Goal: Transaction & Acquisition: Subscribe to service/newsletter

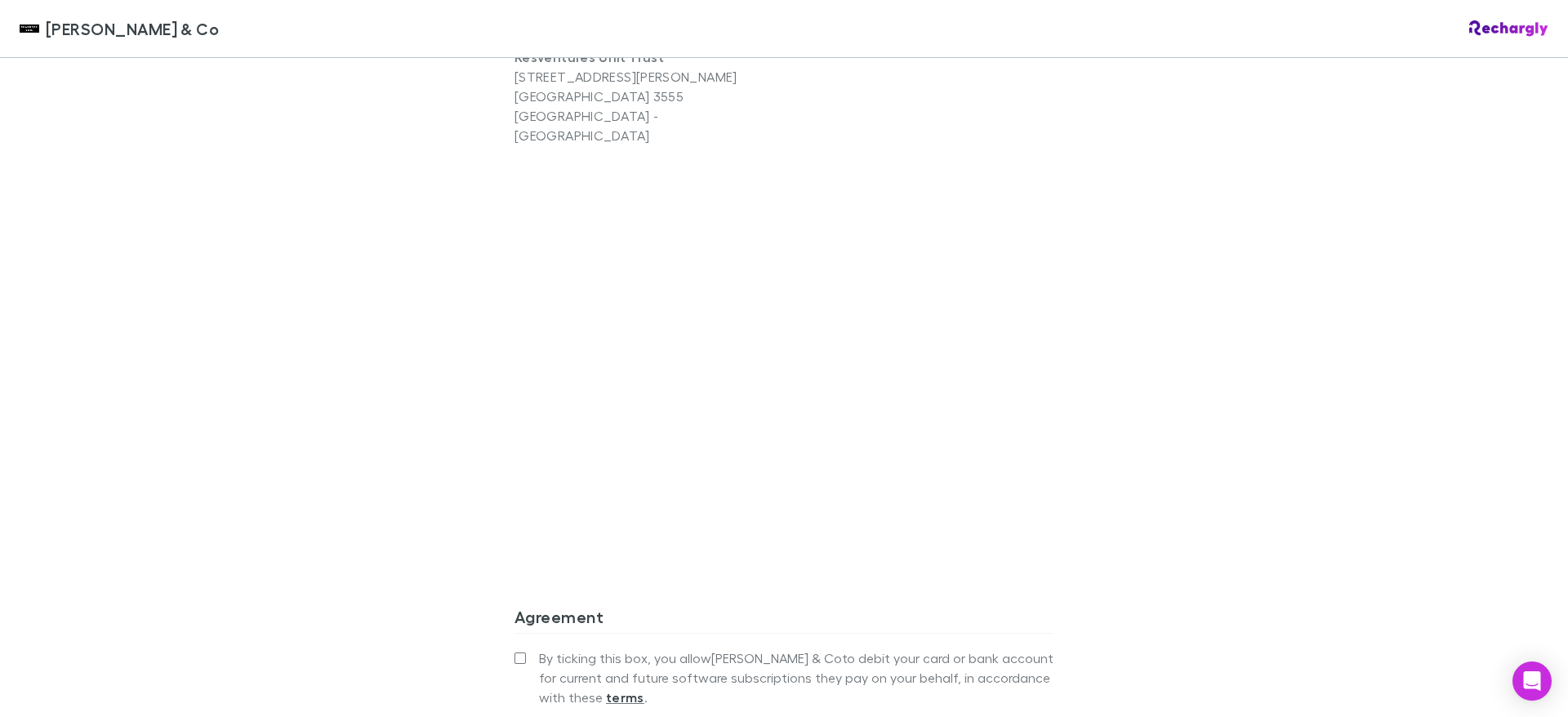
scroll to position [1427, 0]
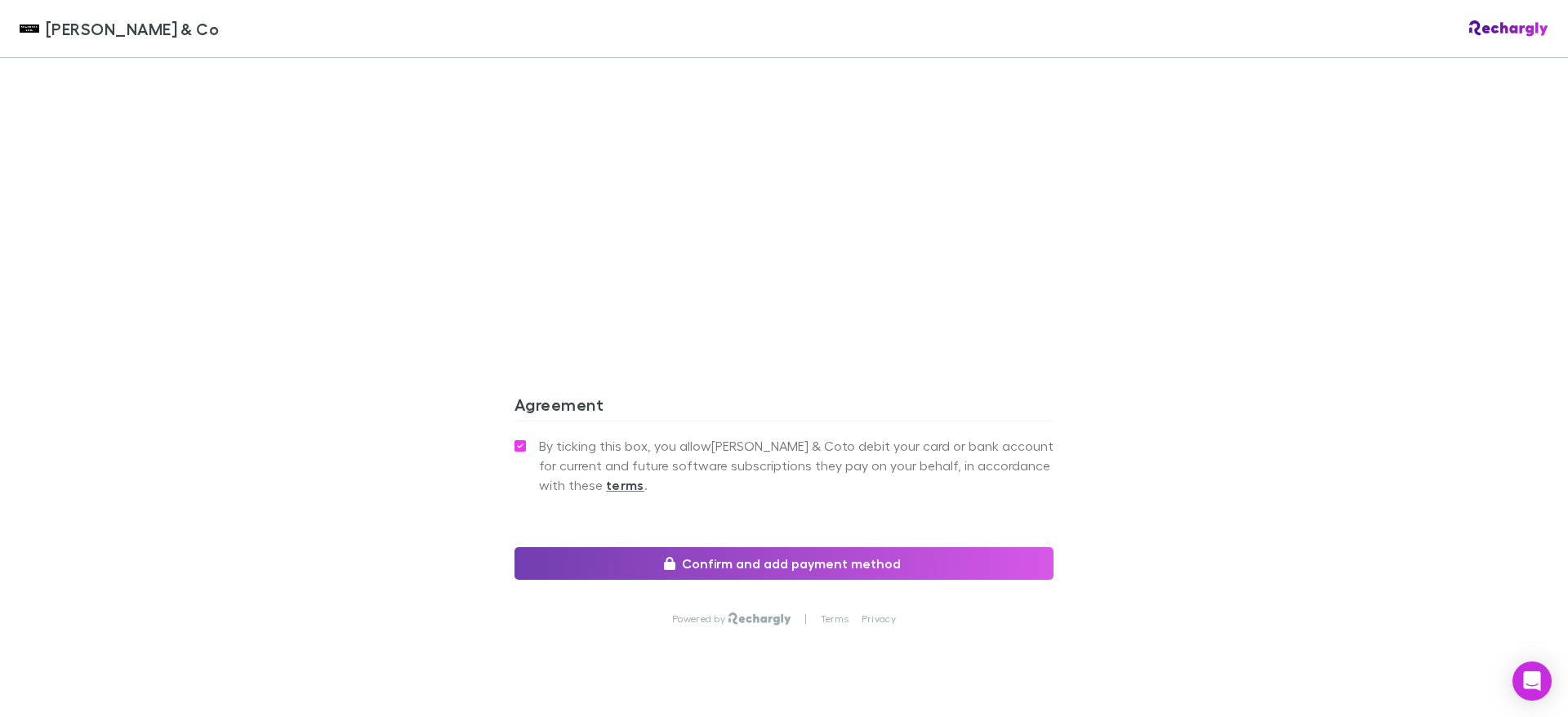
click at [661, 547] on button "Confirm and add payment method" at bounding box center [784, 564] width 539 height 33
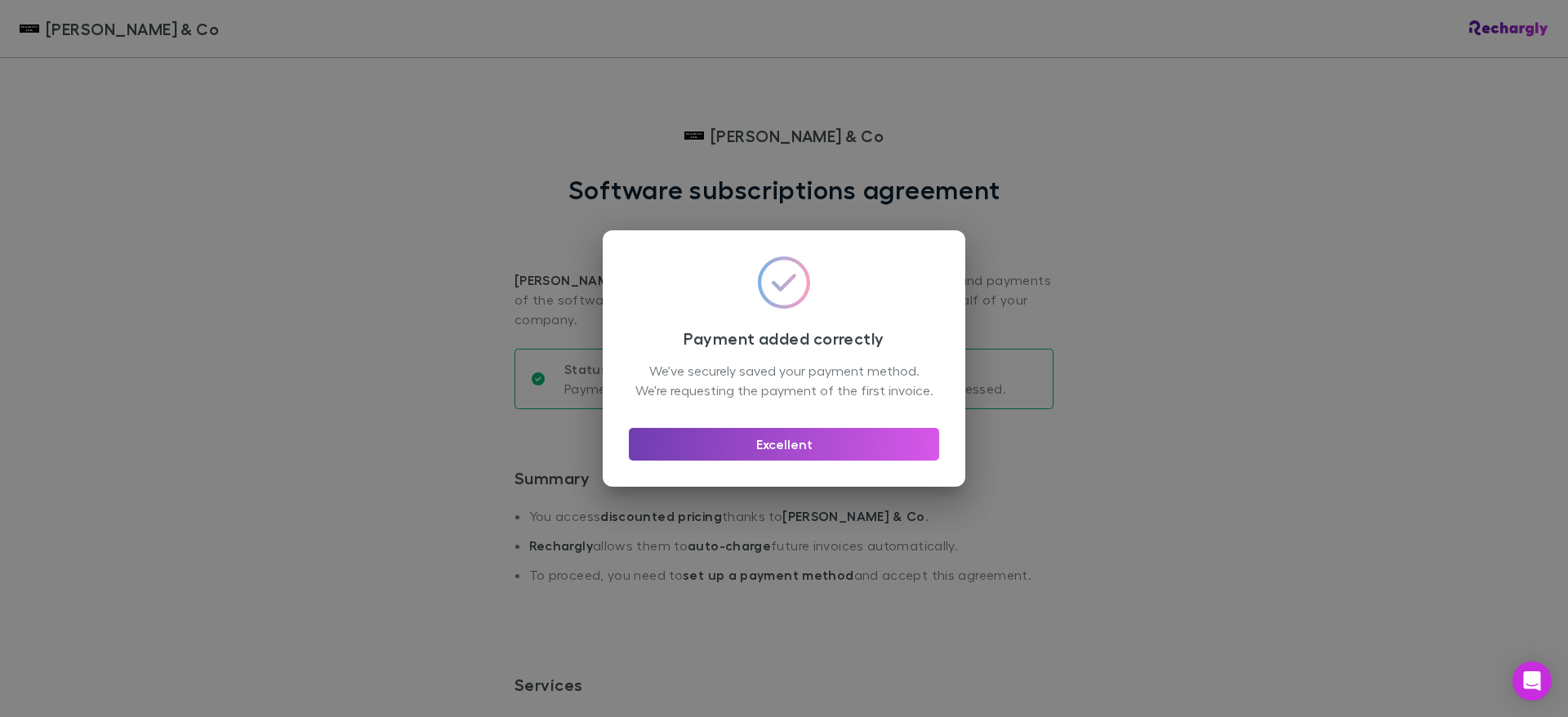
click at [781, 450] on button "Excellent" at bounding box center [784, 445] width 310 height 33
